Goal: Task Accomplishment & Management: Manage account settings

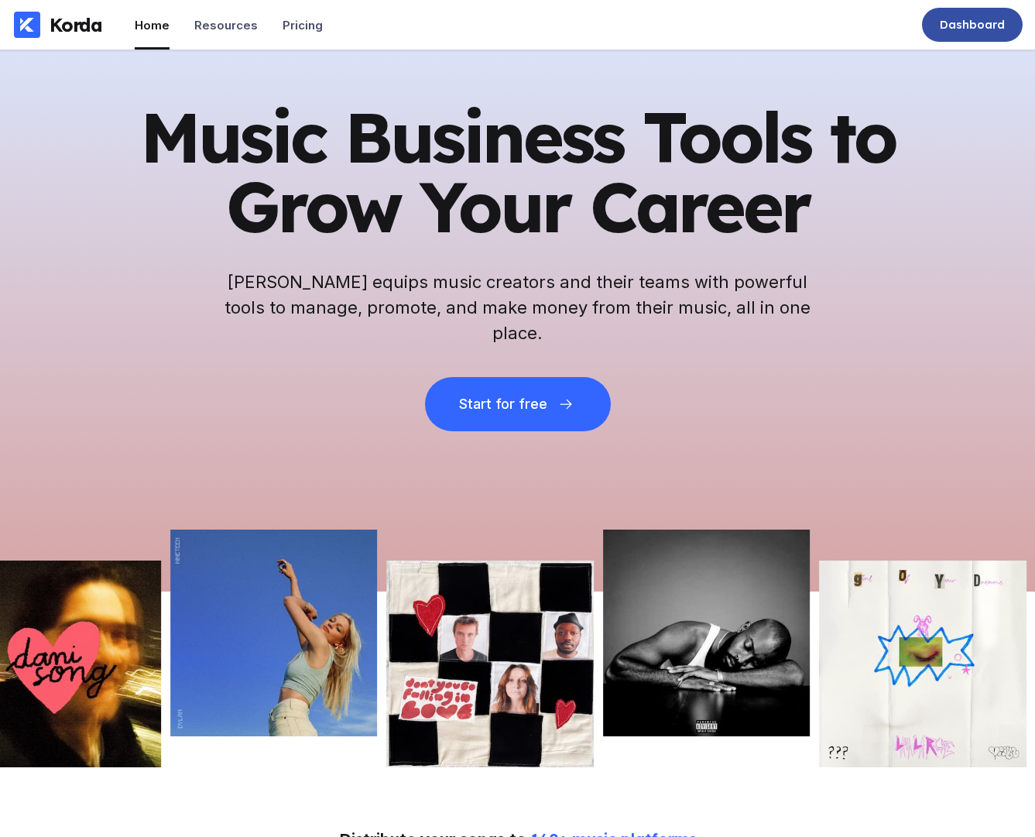
click at [990, 30] on div "Dashboard" at bounding box center [972, 24] width 65 height 15
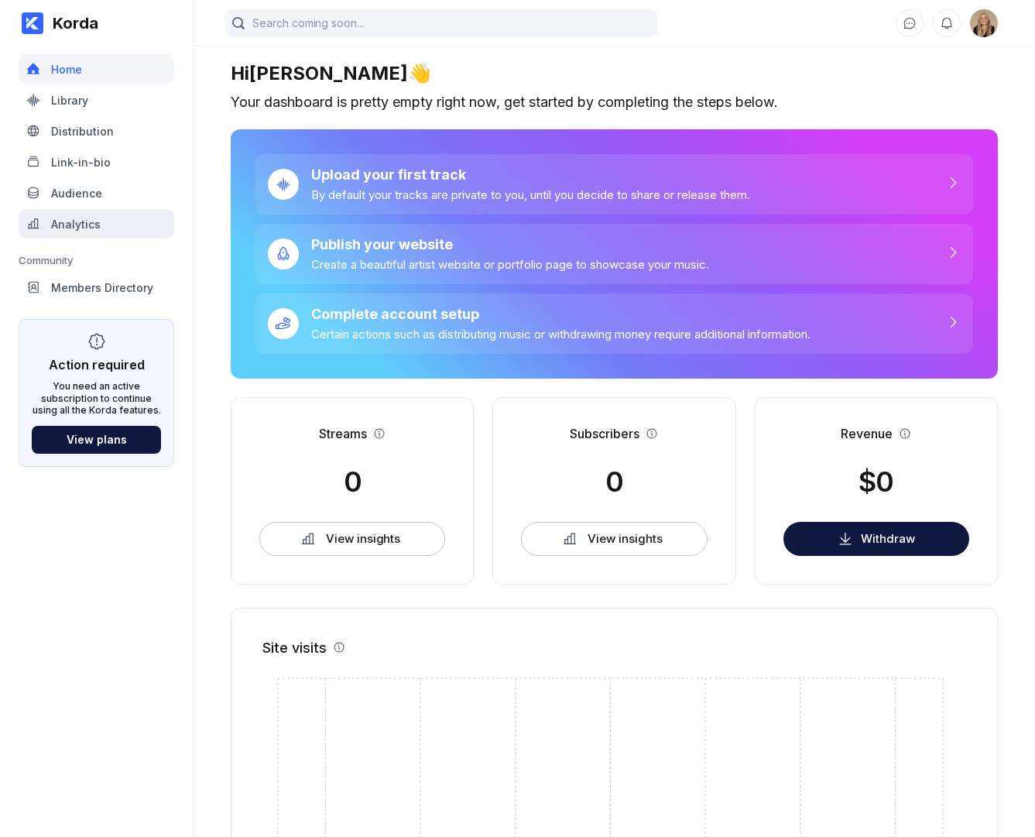
click at [123, 218] on div "Analytics" at bounding box center [97, 223] width 156 height 29
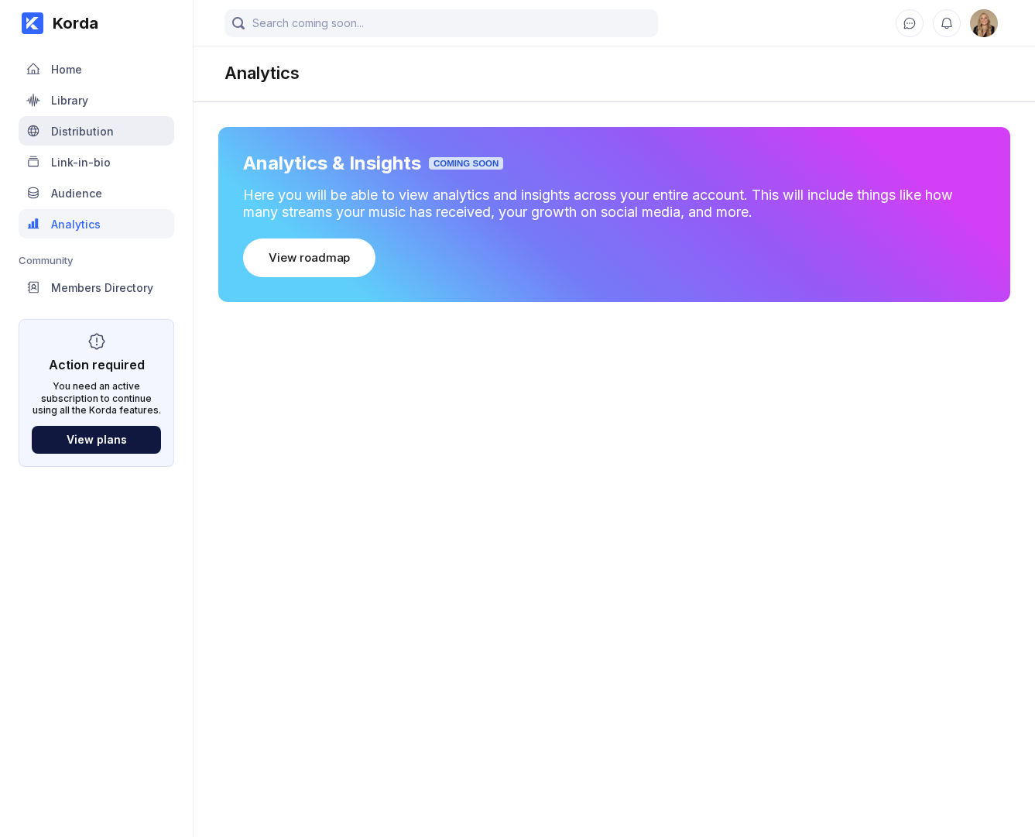
click at [111, 140] on div "Distribution" at bounding box center [97, 130] width 156 height 29
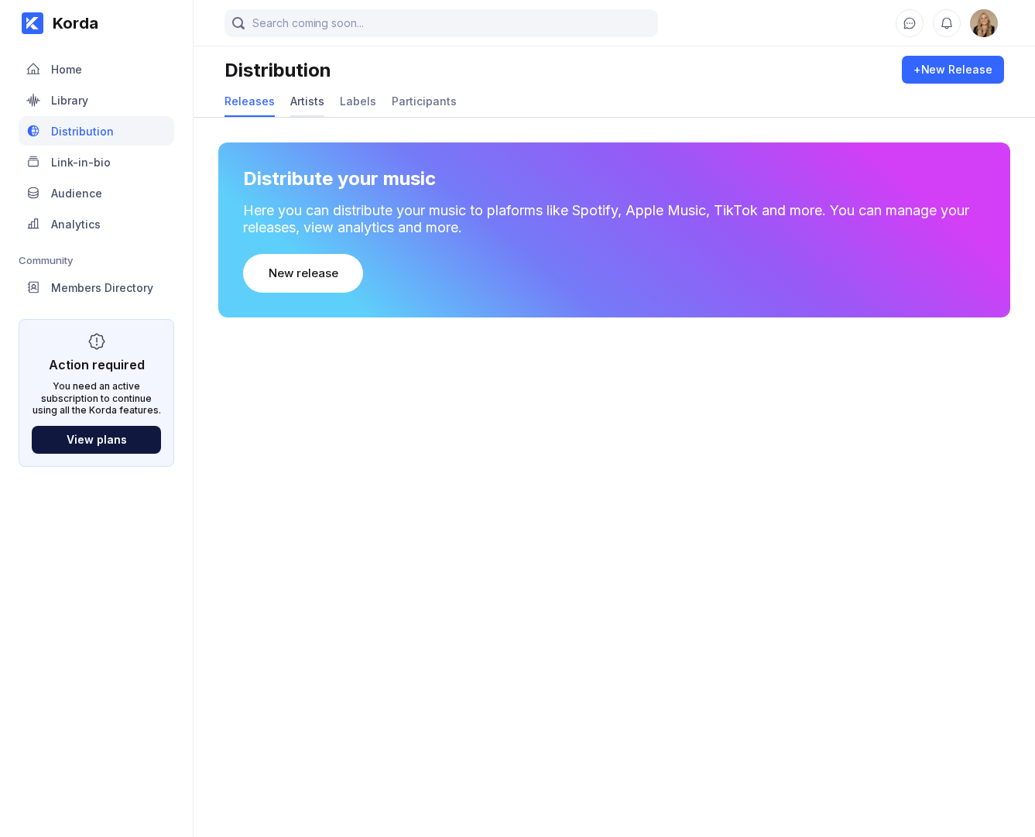
click at [310, 107] on div "Artists" at bounding box center [307, 100] width 34 height 13
click at [249, 104] on div "Releases" at bounding box center [249, 100] width 50 height 13
click at [302, 103] on div "Artists" at bounding box center [307, 100] width 34 height 13
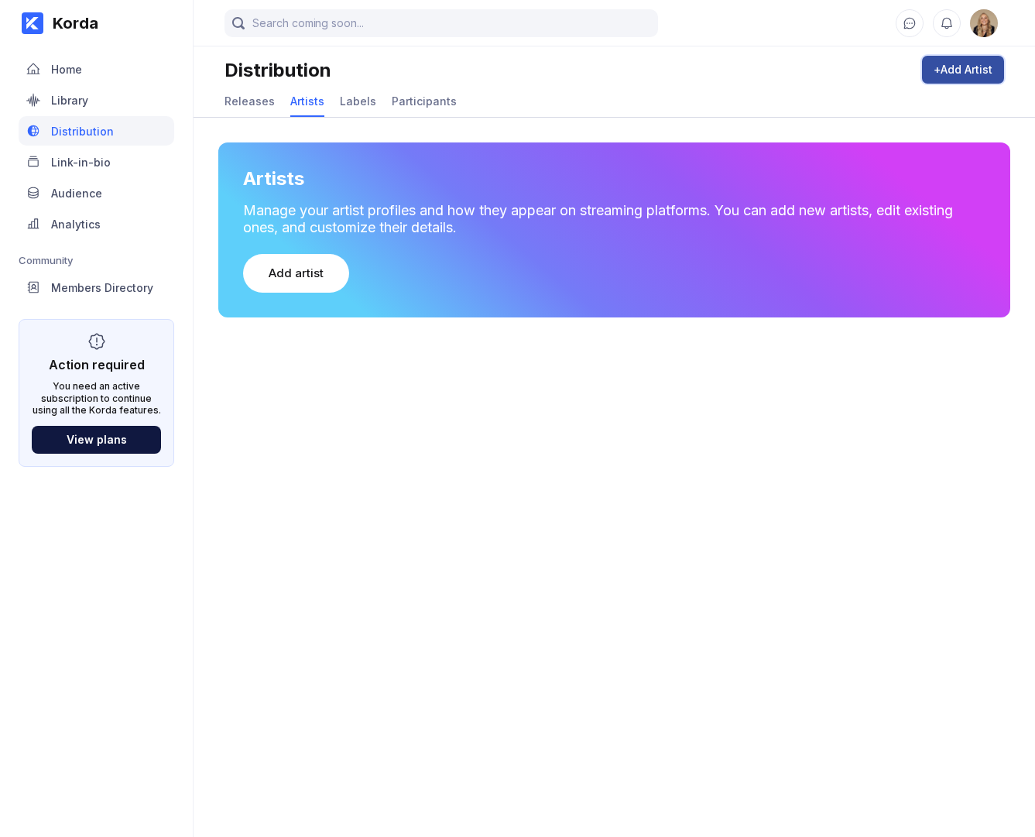
click at [951, 62] on div "+ Add Artist" at bounding box center [963, 69] width 59 height 15
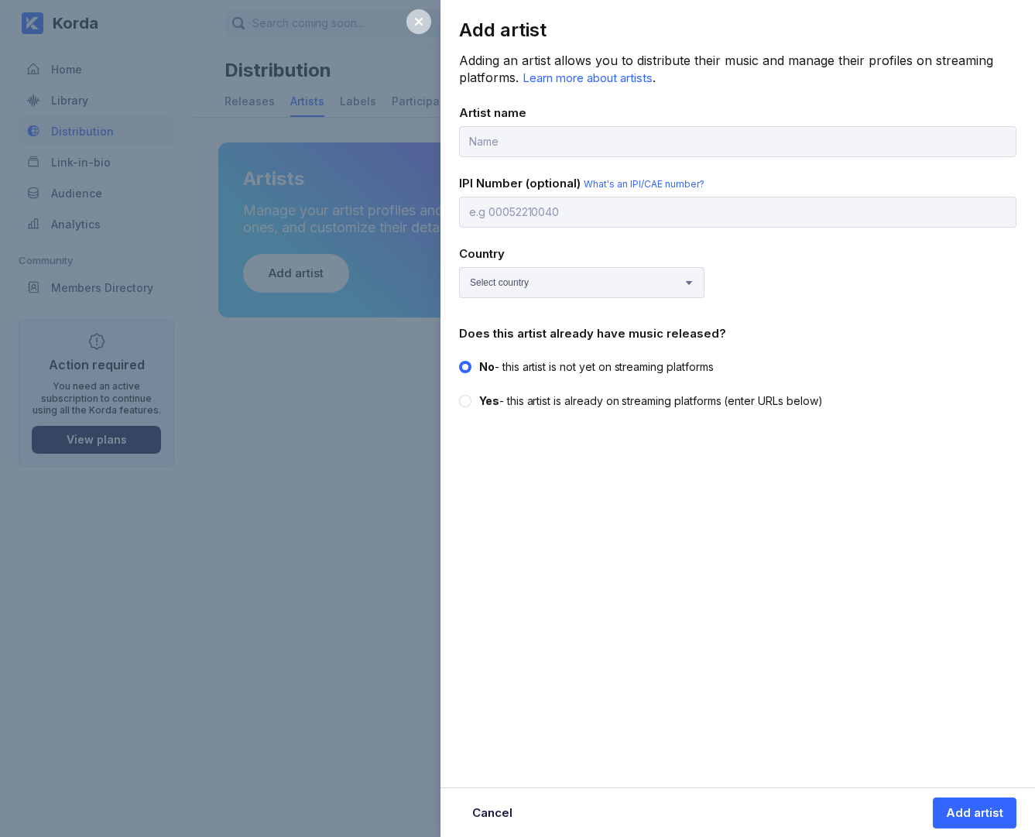
click at [425, 23] on div at bounding box center [418, 21] width 25 height 25
